Goal: Task Accomplishment & Management: Manage account settings

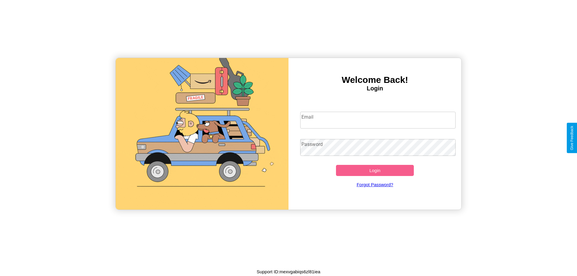
click at [378, 120] on input "Email" at bounding box center [378, 120] width 156 height 17
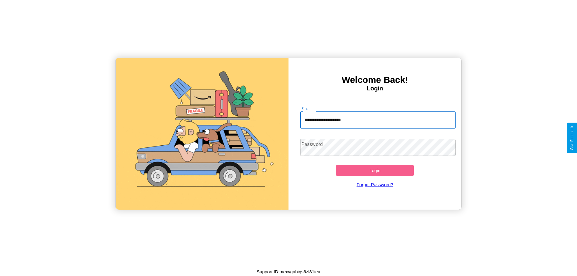
type input "**********"
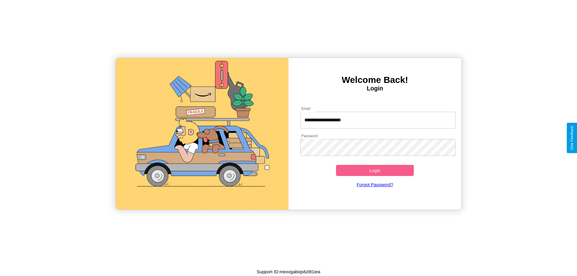
click at [375, 170] on button "Login" at bounding box center [375, 170] width 78 height 11
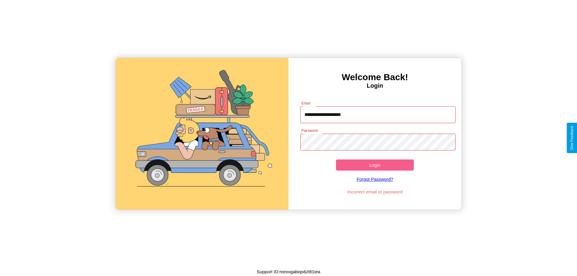
click at [375, 165] on button "Login" at bounding box center [375, 165] width 78 height 11
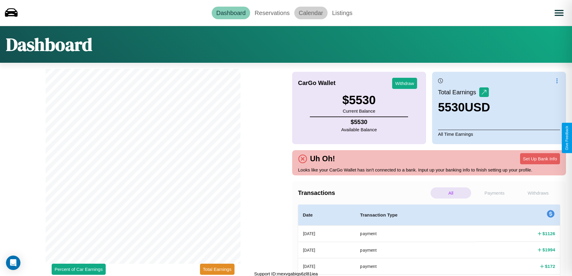
click at [311, 13] on link "Calendar" at bounding box center [310, 13] width 33 height 13
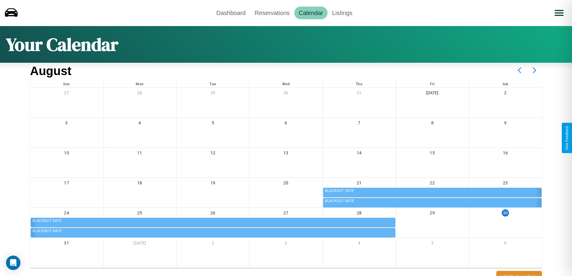
click at [535, 70] on icon at bounding box center [534, 70] width 15 height 15
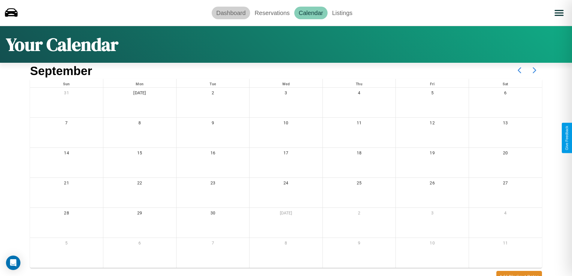
click at [231, 13] on link "Dashboard" at bounding box center [231, 13] width 38 height 13
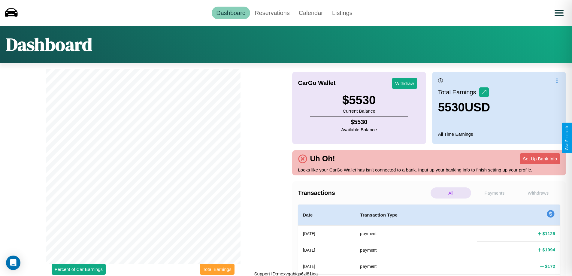
click at [217, 269] on button "Total Earnings" at bounding box center [217, 269] width 35 height 11
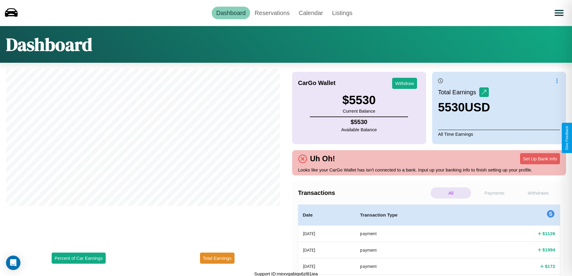
click at [538, 193] on p "Withdraws" at bounding box center [538, 192] width 41 height 11
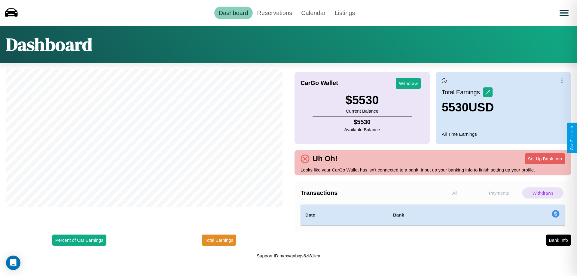
click at [499, 193] on p "Payments" at bounding box center [498, 192] width 41 height 11
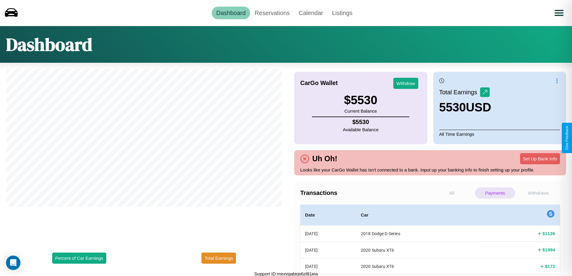
click at [495, 193] on p "Payments" at bounding box center [495, 192] width 40 height 11
click at [452, 193] on p "All" at bounding box center [452, 192] width 40 height 11
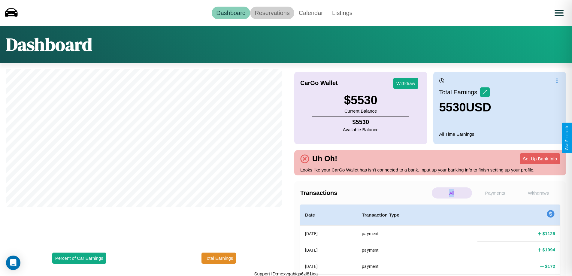
click at [272, 13] on link "Reservations" at bounding box center [272, 13] width 44 height 13
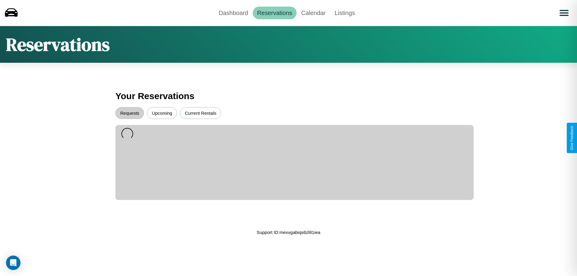
click at [162, 113] on button "Upcoming" at bounding box center [162, 113] width 30 height 12
click at [129, 113] on button "Requests" at bounding box center [129, 113] width 29 height 12
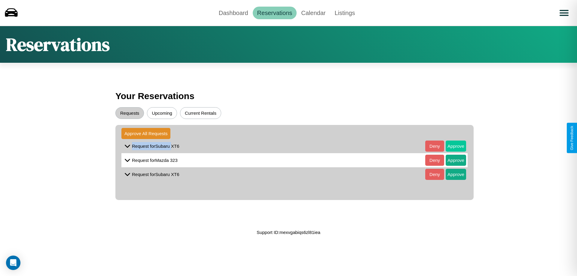
click at [451, 146] on button "Approve" at bounding box center [455, 146] width 20 height 11
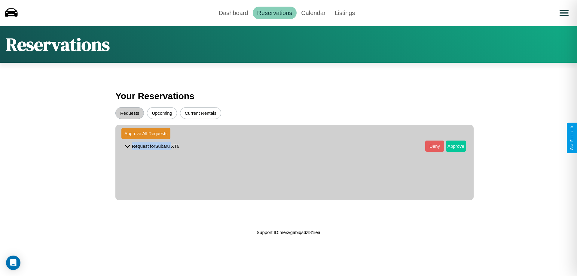
click at [451, 146] on button "Approve" at bounding box center [455, 146] width 20 height 11
